Goal: Task Accomplishment & Management: Use online tool/utility

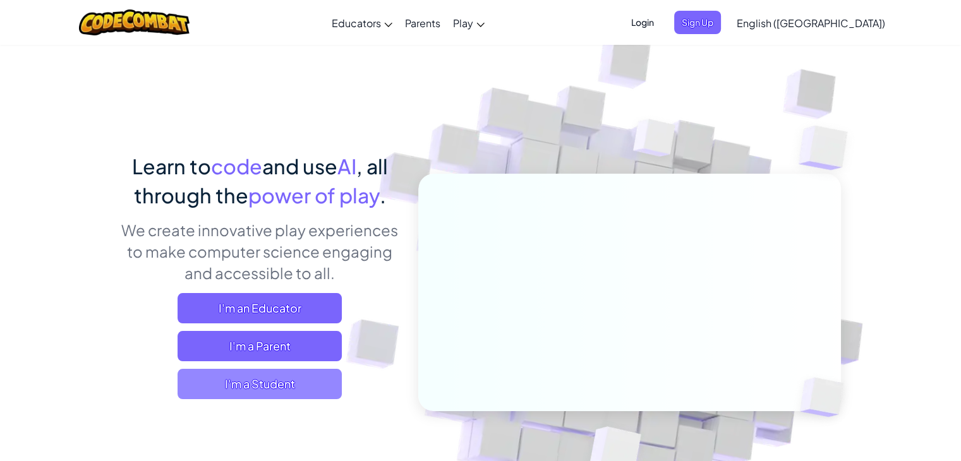
click at [282, 382] on span "I'm a Student" at bounding box center [259, 384] width 164 height 30
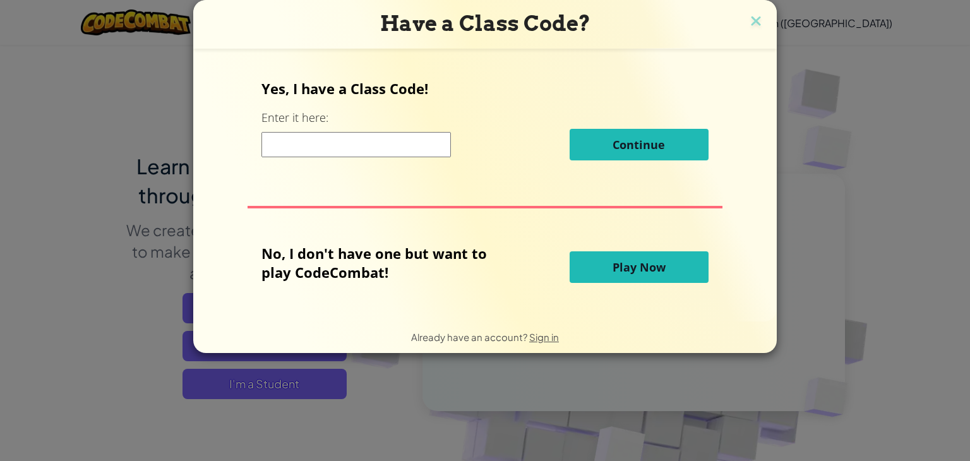
click at [660, 272] on span "Play Now" at bounding box center [639, 267] width 53 height 15
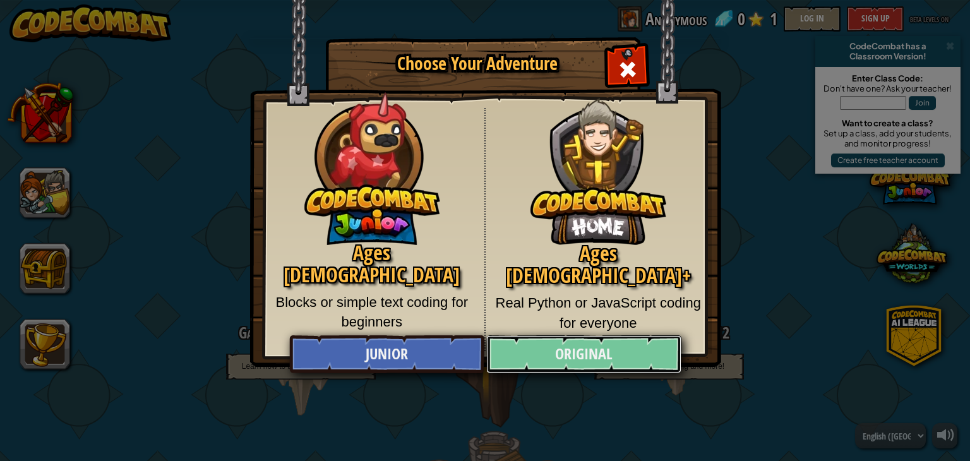
click at [601, 345] on link "Original" at bounding box center [583, 354] width 195 height 38
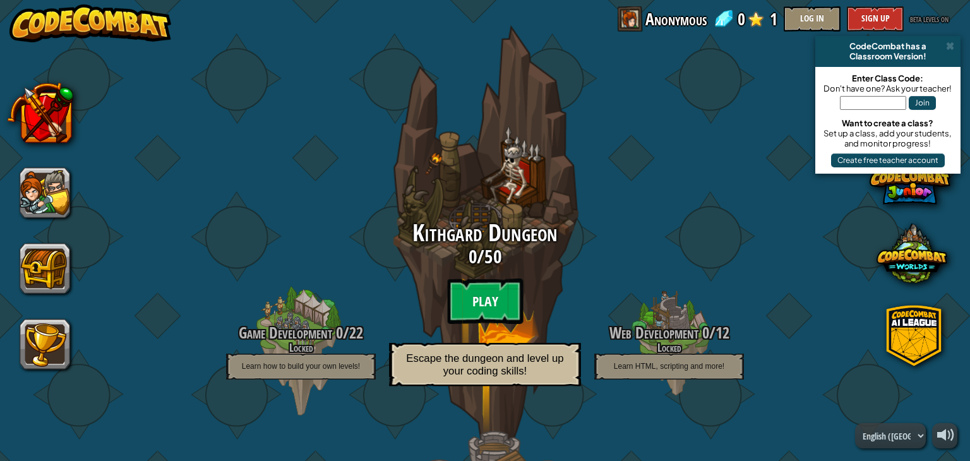
click at [495, 299] on btn "Play" at bounding box center [485, 301] width 76 height 45
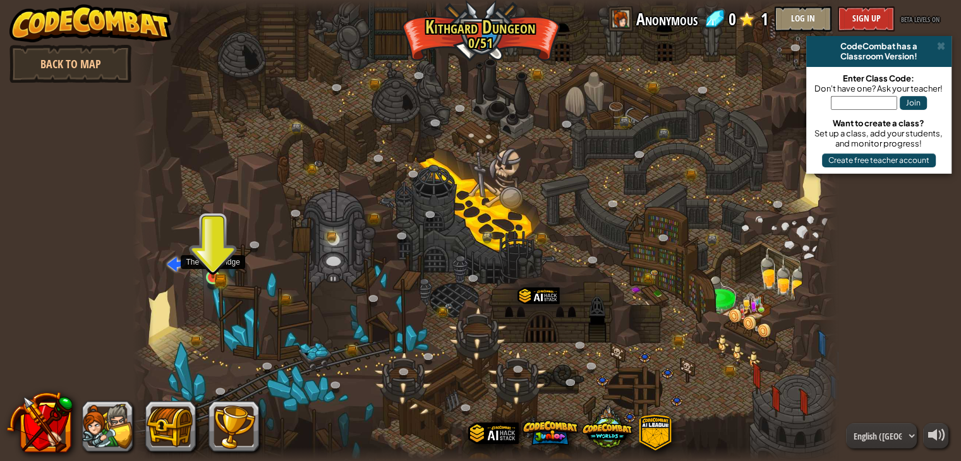
click at [210, 268] on img at bounding box center [213, 259] width 18 height 39
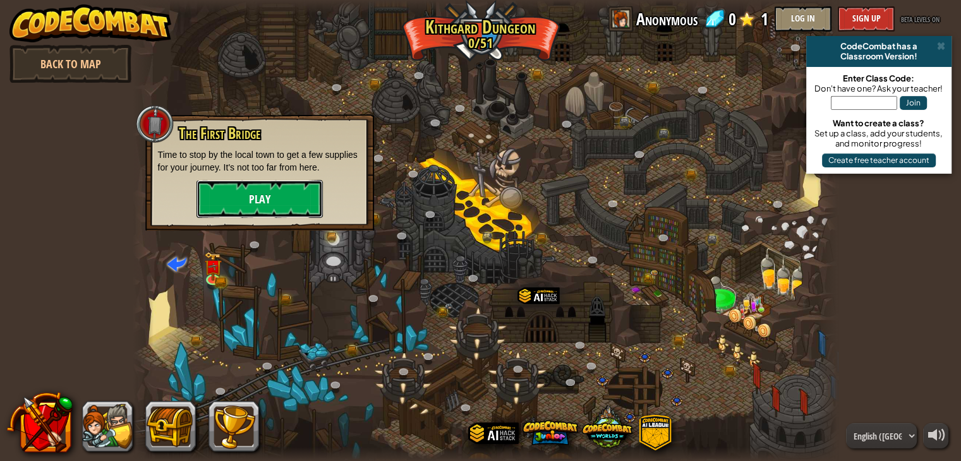
click at [280, 189] on button "Play" at bounding box center [259, 199] width 126 height 38
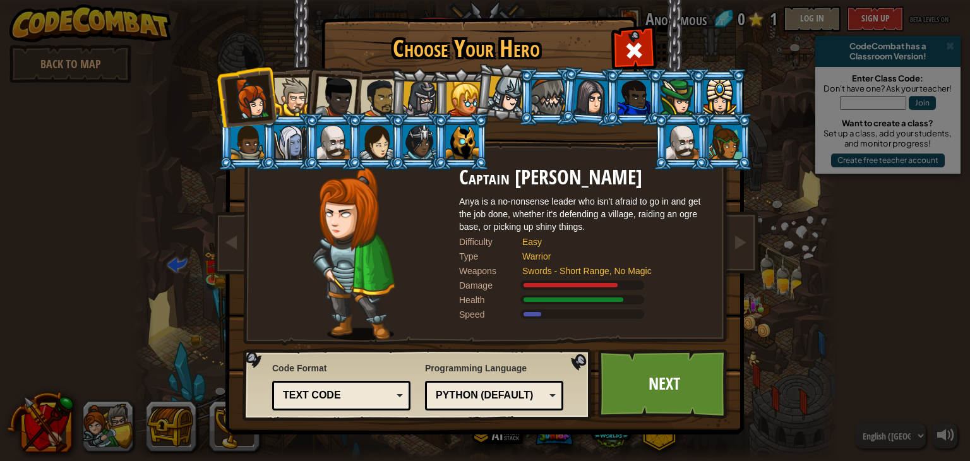
click at [399, 397] on div "Text code" at bounding box center [341, 396] width 122 height 20
click at [656, 390] on link "Next" at bounding box center [664, 383] width 132 height 69
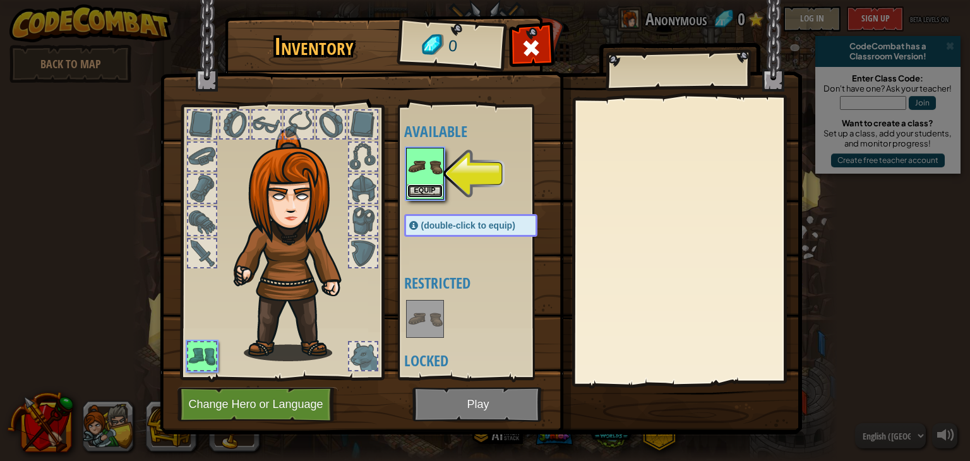
click at [429, 185] on button "Equip" at bounding box center [424, 190] width 35 height 13
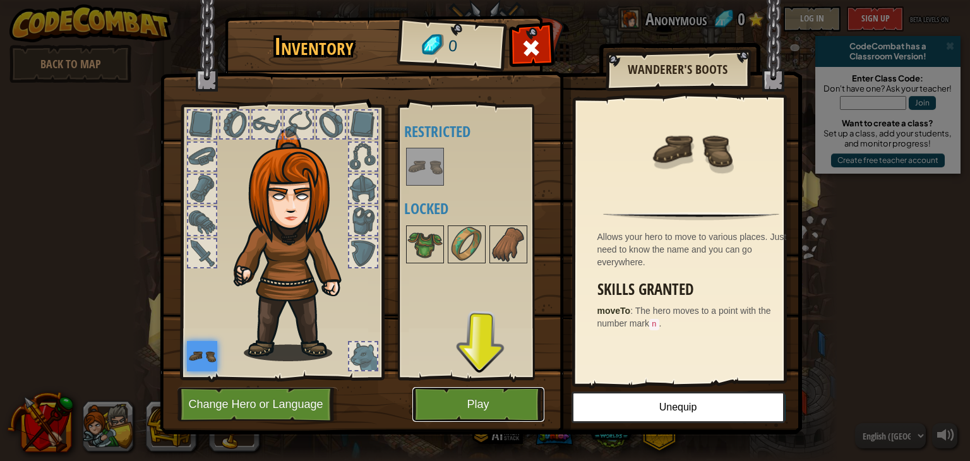
click at [449, 397] on button "Play" at bounding box center [478, 404] width 132 height 35
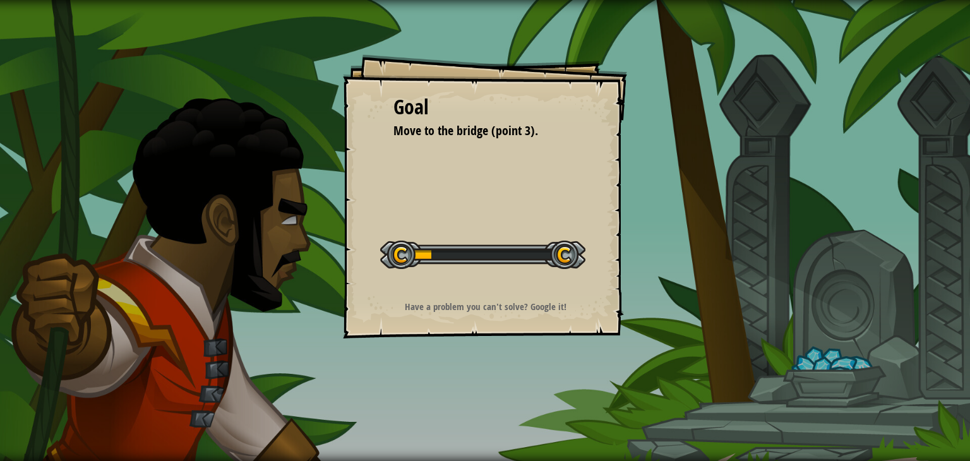
click at [449, 397] on div "Goal Move to the bridge (point 3). Start Level Error loading from server. Try r…" at bounding box center [485, 230] width 970 height 461
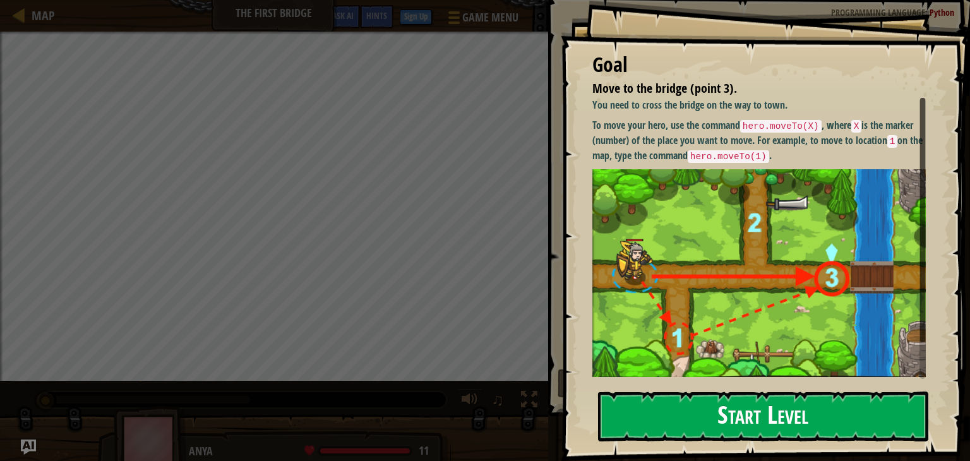
click at [728, 406] on button "Start Level" at bounding box center [763, 417] width 330 height 50
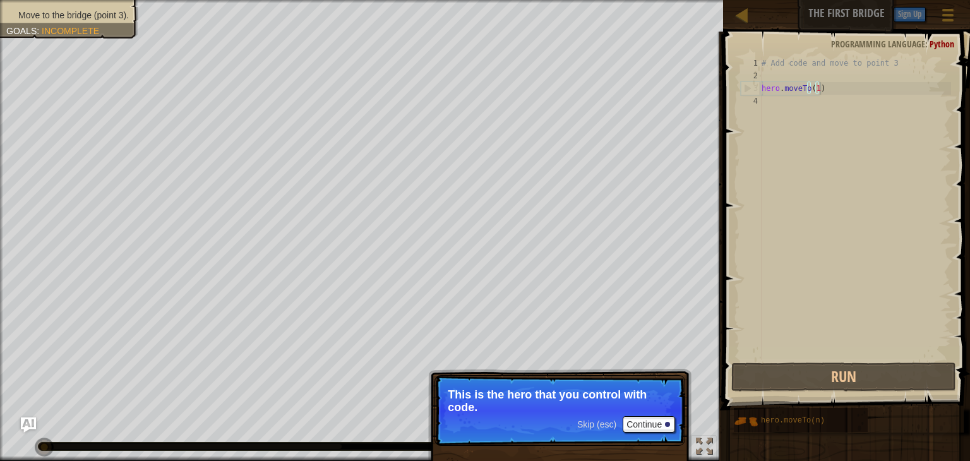
click at [843, 84] on div "# Add code and move to point 3 hero . moveTo ( 1 )" at bounding box center [855, 221] width 192 height 328
type textarea "hero.moveTo(1)"
click at [646, 424] on button "Continue" at bounding box center [649, 424] width 52 height 16
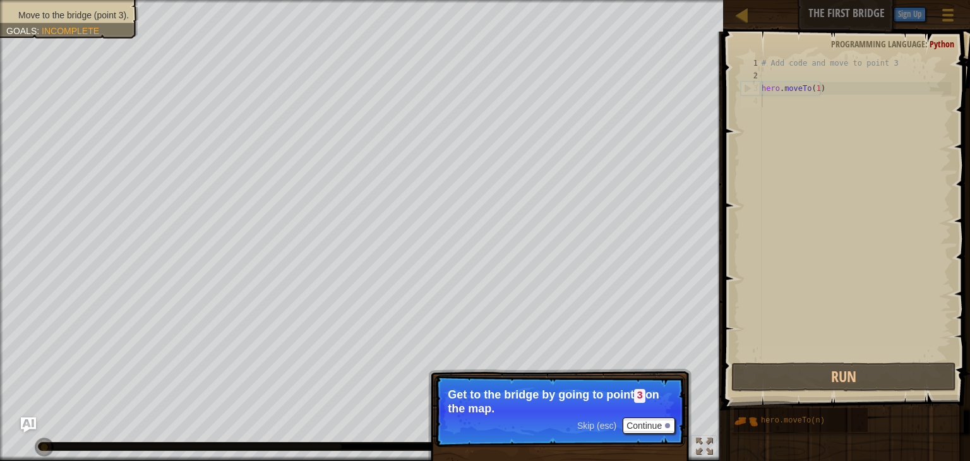
click at [806, 102] on div "# Add code and move to point 3 hero . moveTo ( 1 )" at bounding box center [855, 221] width 192 height 328
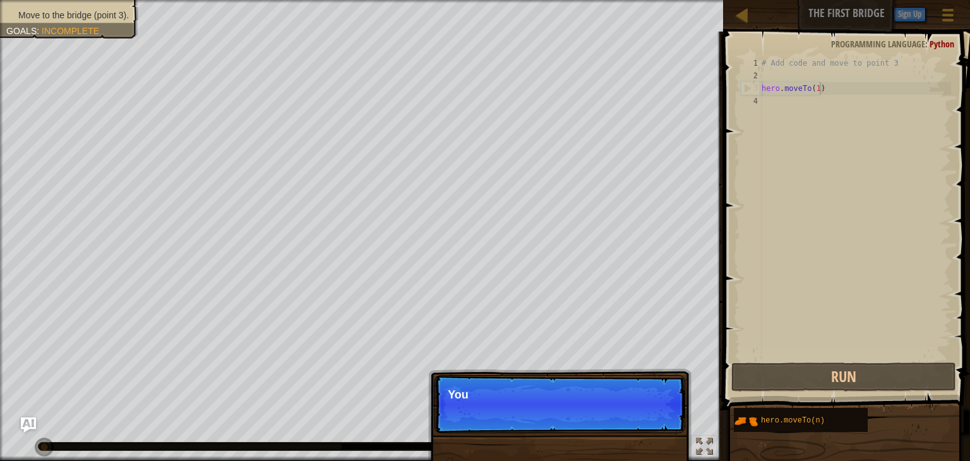
click at [831, 87] on div "# Add code and move to point 3 hero . moveTo ( 1 )" at bounding box center [855, 221] width 192 height 328
type textarea "hero.moveTo(1)"
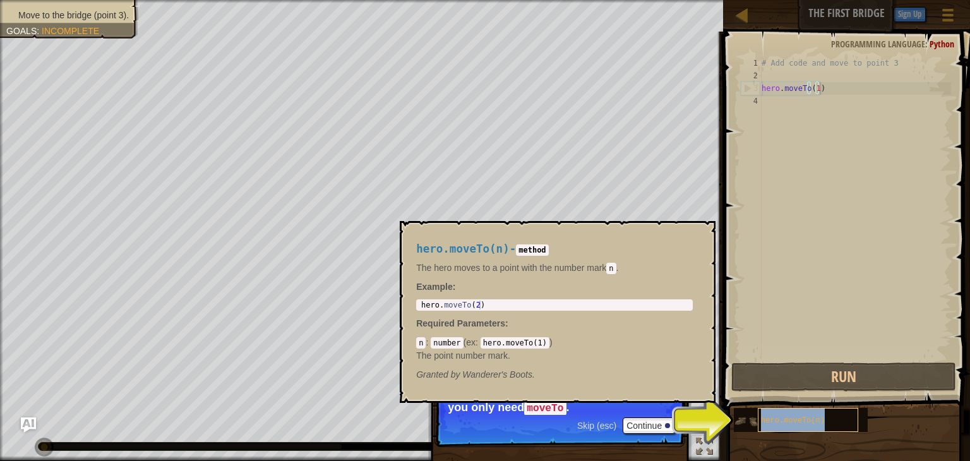
click at [771, 416] on span "hero.moveTo(n)" at bounding box center [793, 420] width 64 height 9
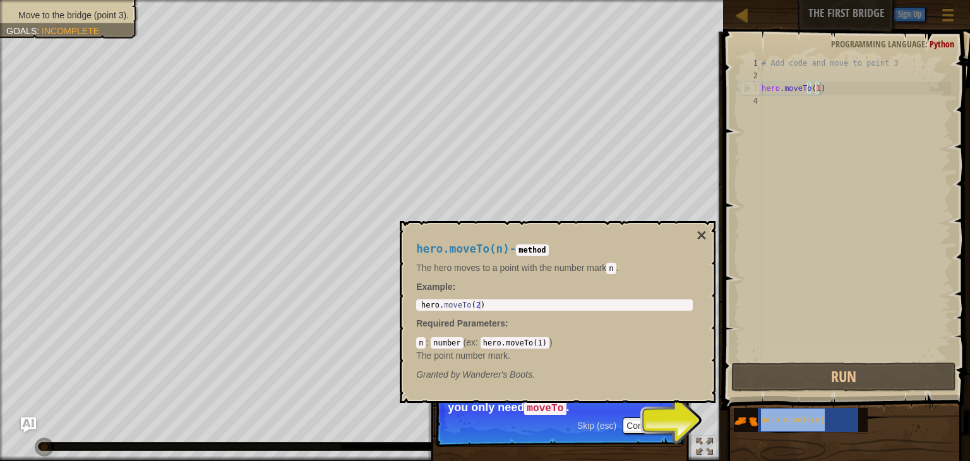
type textarea "hero.moveTo(2)"
click at [473, 304] on div "hero . moveTo ( 2 )" at bounding box center [555, 314] width 272 height 27
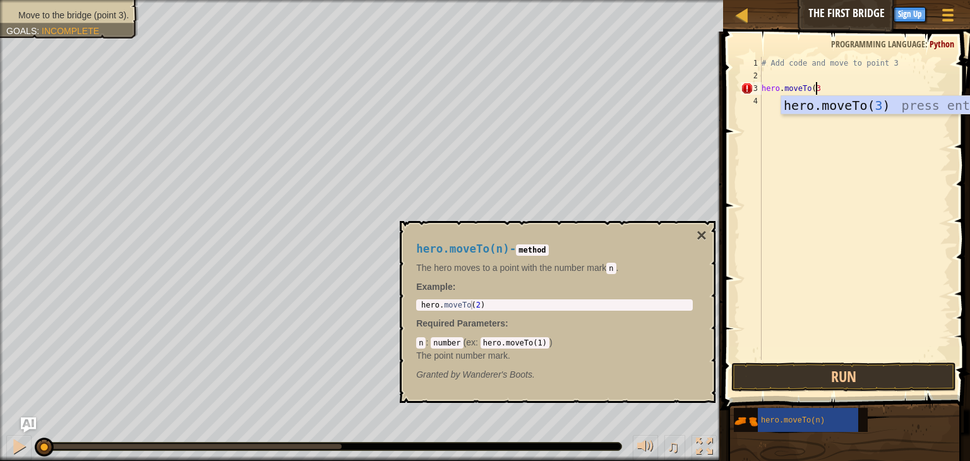
scroll to position [6, 3]
type textarea "hero.moveTo(3)"
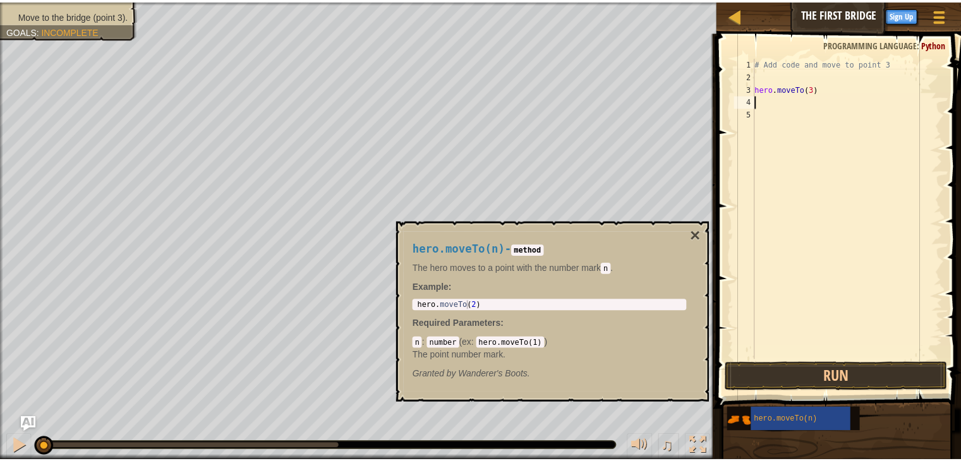
scroll to position [6, 0]
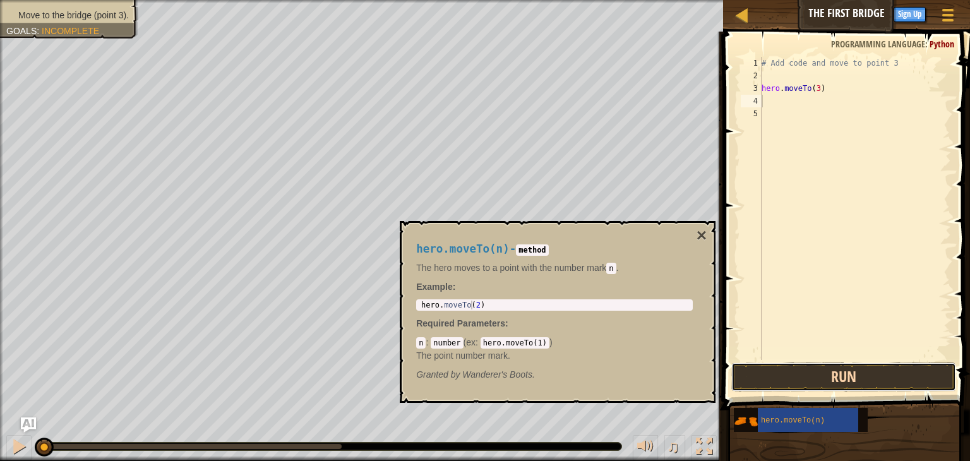
click at [835, 380] on button "Run" at bounding box center [843, 377] width 225 height 29
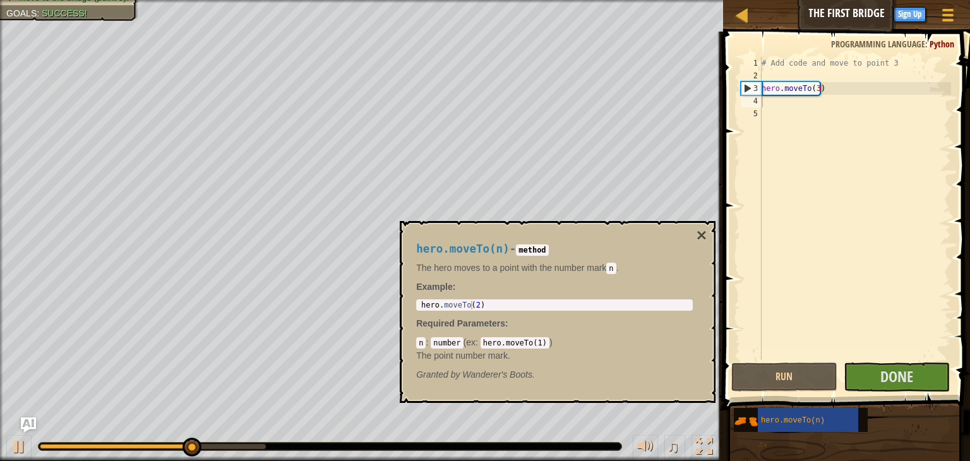
click at [707, 233] on div "hero.moveTo(n) - method The hero moves to a point with the number [PERSON_NAME]…" at bounding box center [558, 312] width 316 height 182
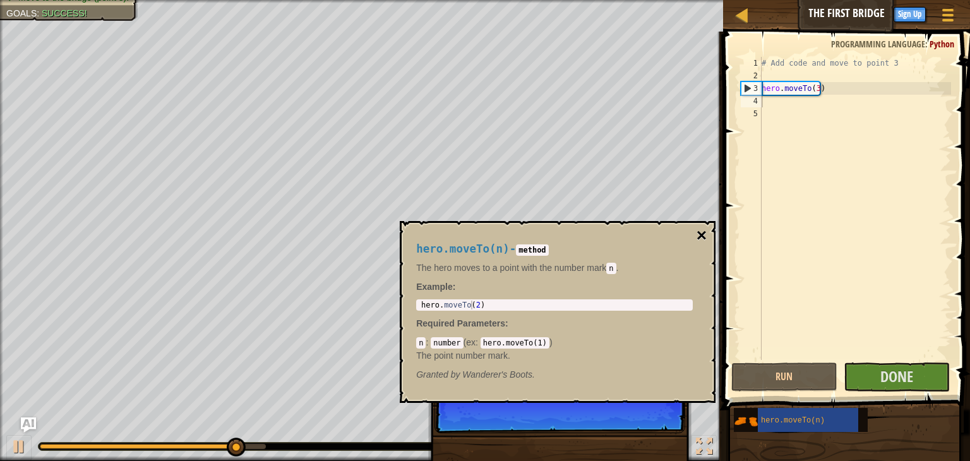
click at [703, 233] on button "×" at bounding box center [702, 236] width 10 height 18
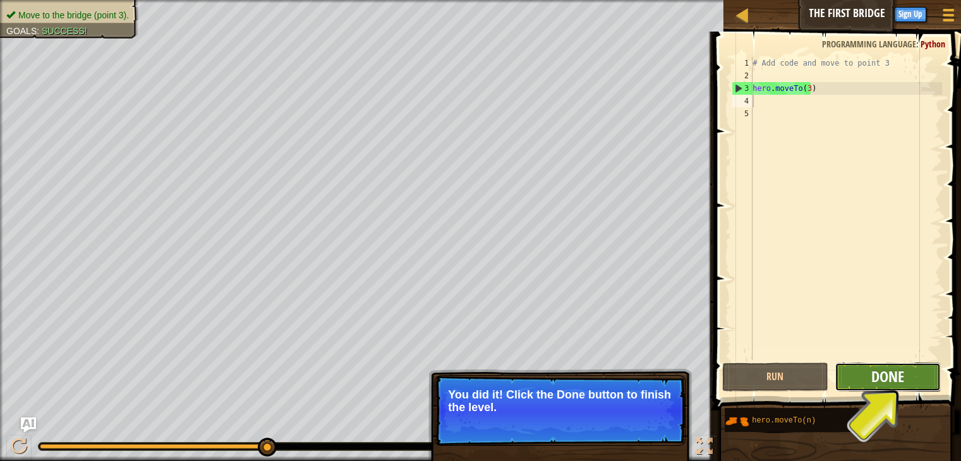
click at [897, 373] on span "Done" at bounding box center [887, 376] width 33 height 20
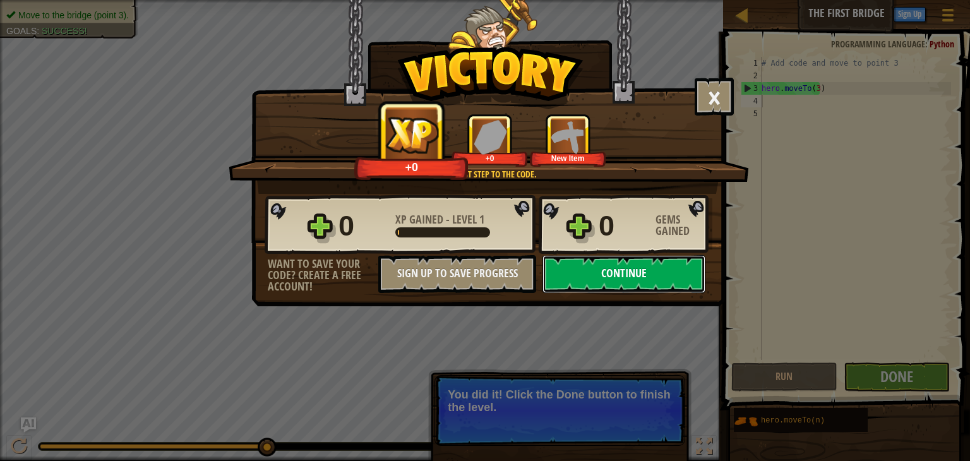
click at [660, 264] on button "Continue" at bounding box center [624, 274] width 163 height 38
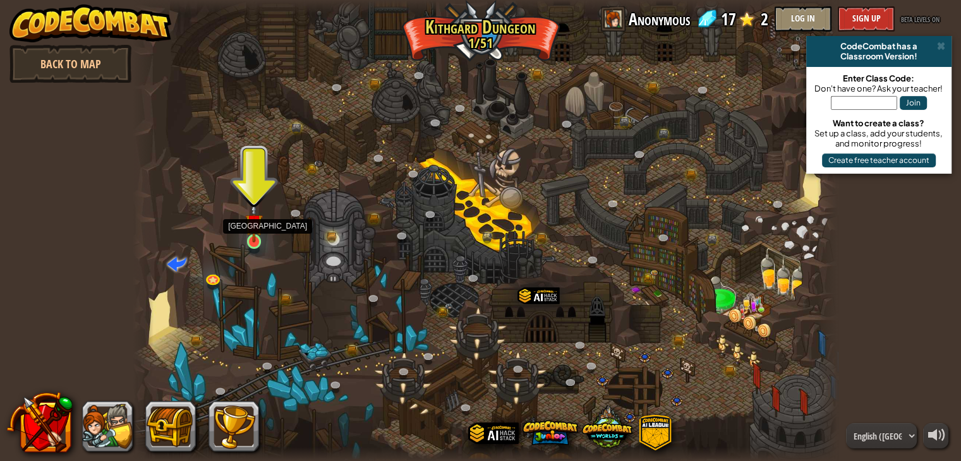
click at [248, 234] on img at bounding box center [254, 223] width 18 height 40
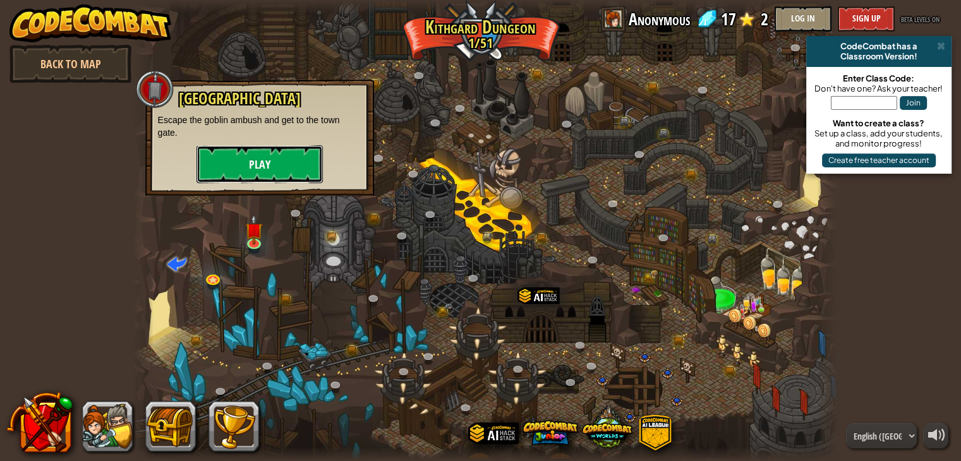
click at [281, 172] on button "Play" at bounding box center [259, 164] width 126 height 38
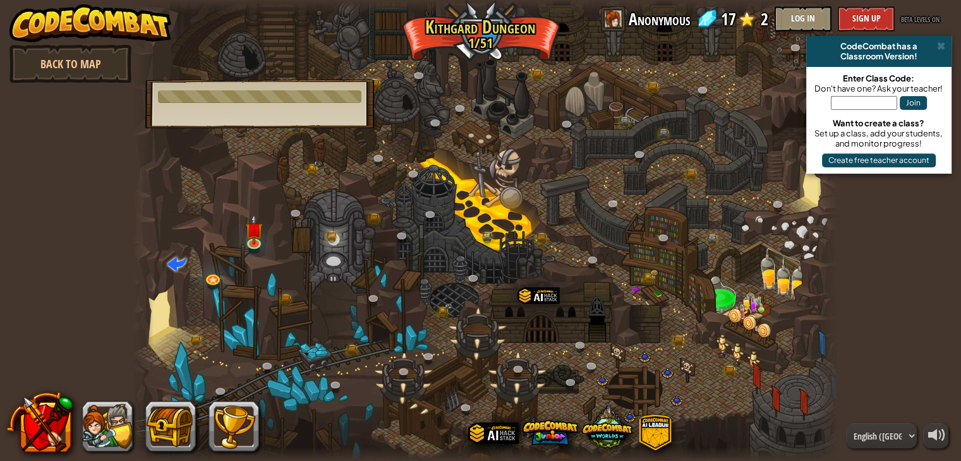
click at [413, 193] on div at bounding box center [485, 230] width 705 height 461
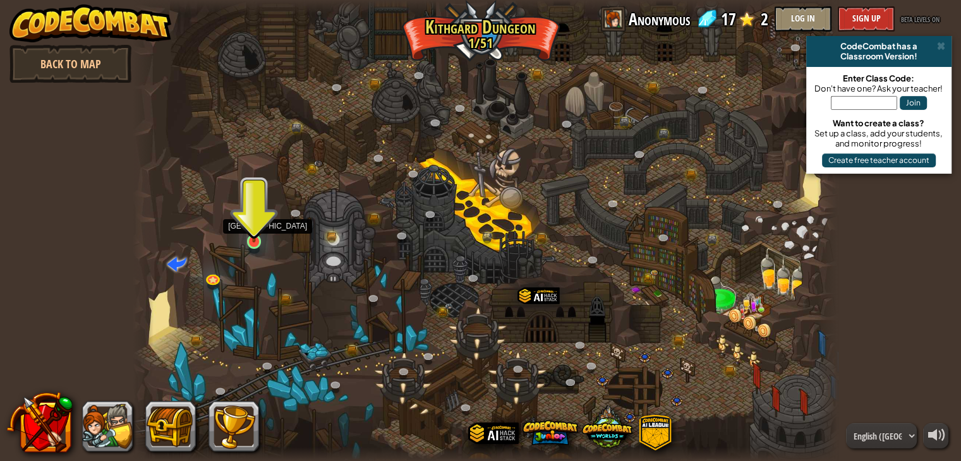
click at [259, 239] on img at bounding box center [254, 223] width 18 height 40
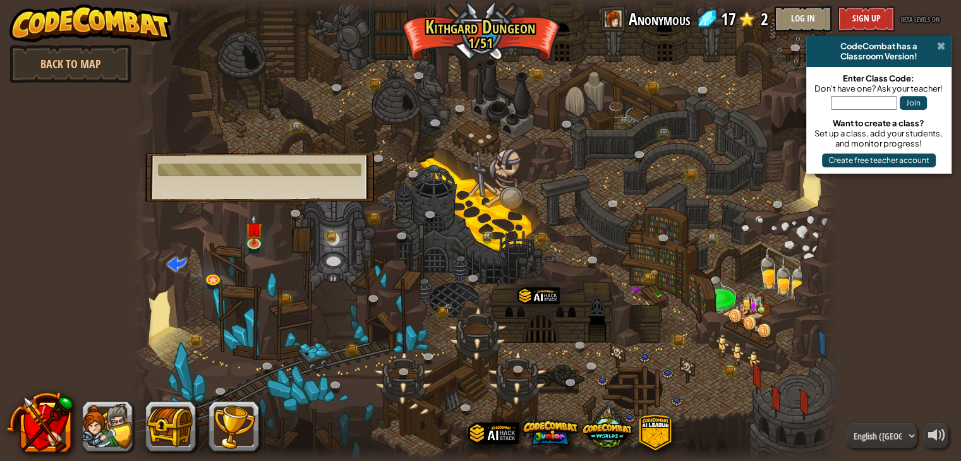
click at [940, 46] on span at bounding box center [941, 46] width 8 height 10
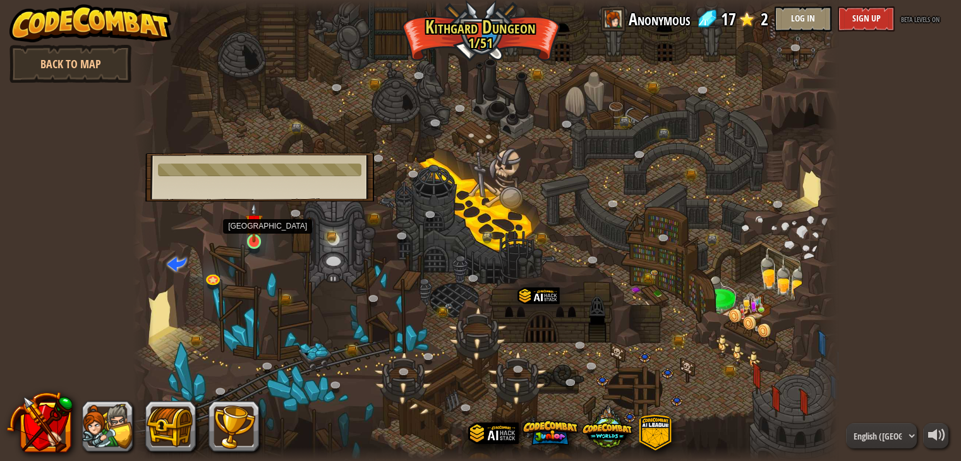
click at [249, 228] on img at bounding box center [254, 223] width 18 height 40
